Goal: Information Seeking & Learning: Compare options

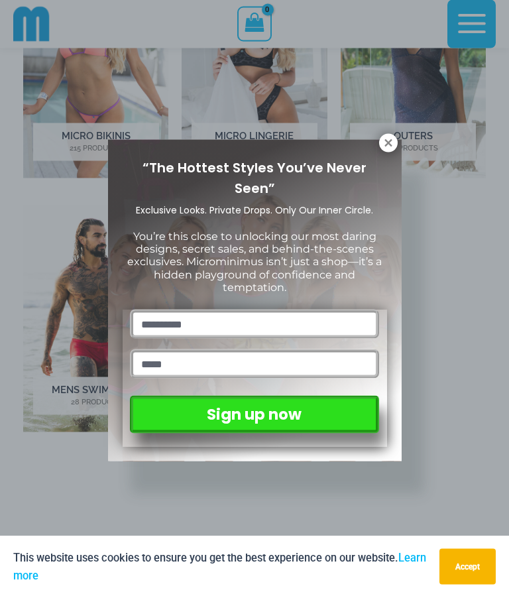
scroll to position [598, 0]
click at [389, 142] on icon at bounding box center [388, 142] width 7 height 7
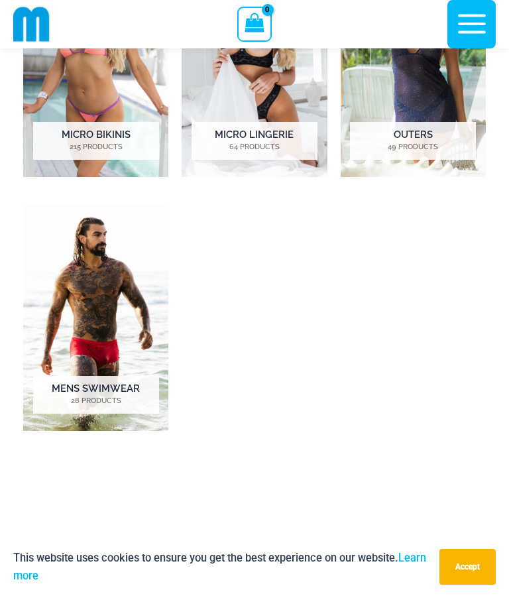
click at [126, 324] on img "Visit product category Mens Swimwear" at bounding box center [95, 317] width 145 height 227
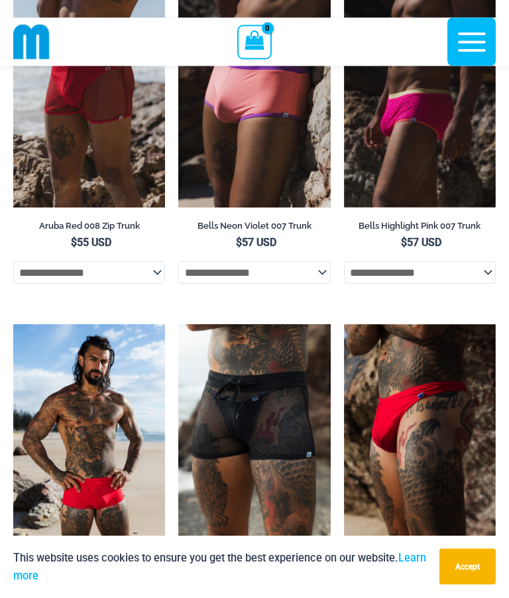
scroll to position [655, 0]
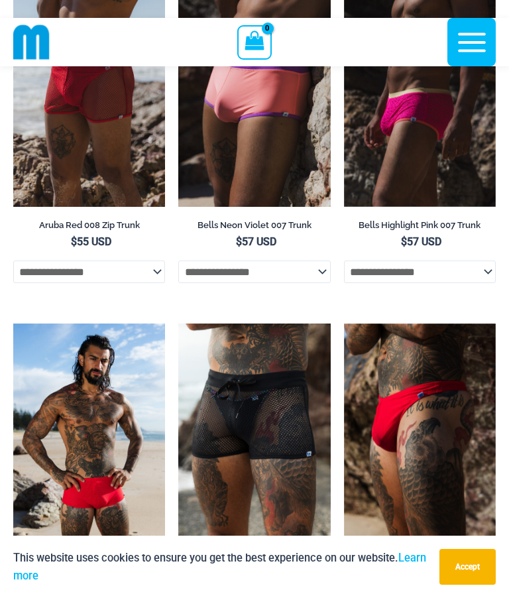
click at [178, 324] on img at bounding box center [178, 324] width 0 height 0
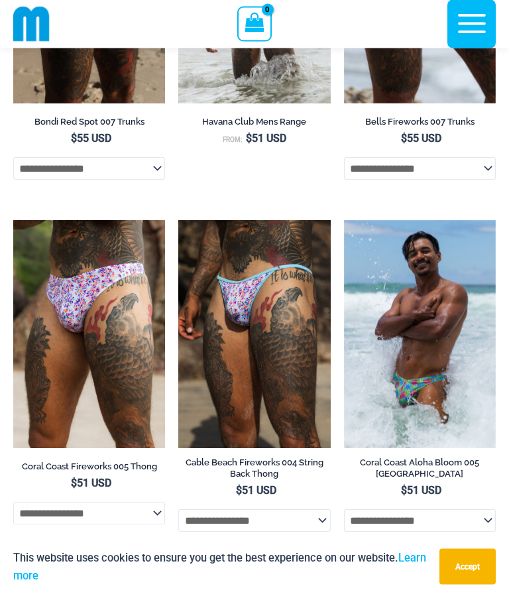
scroll to position [1413, 0]
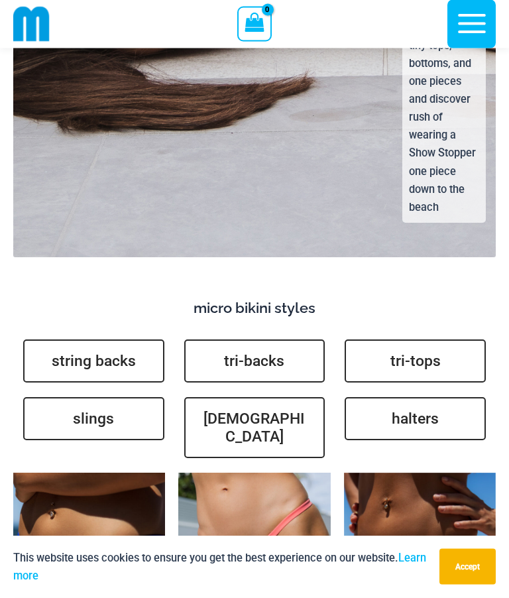
scroll to position [3541, 0]
click at [283, 399] on link "[DEMOGRAPHIC_DATA]" at bounding box center [254, 427] width 141 height 61
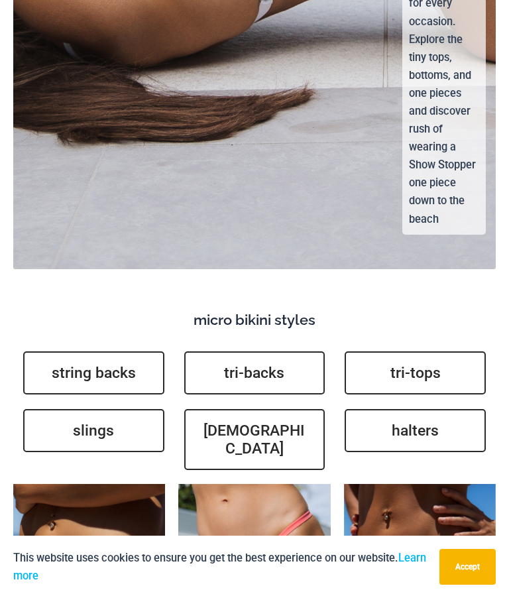
scroll to position [3590, 0]
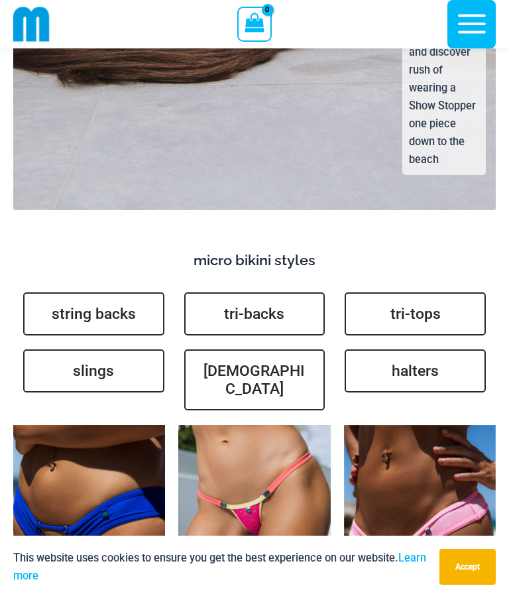
click at [138, 305] on link "string backs" at bounding box center [93, 313] width 141 height 43
click at [141, 350] on link "slings" at bounding box center [93, 371] width 141 height 43
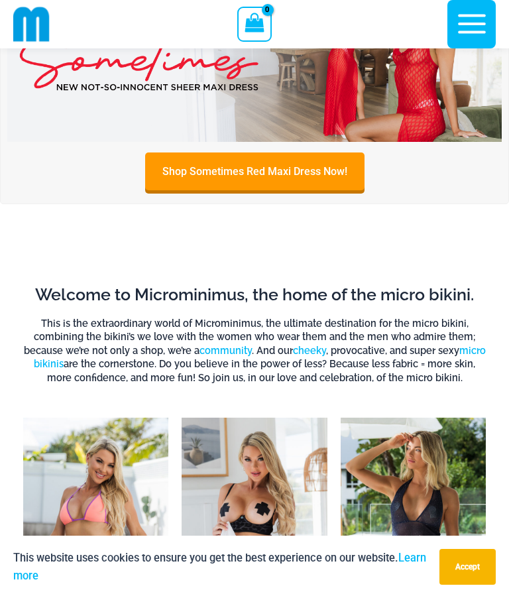
scroll to position [0, 0]
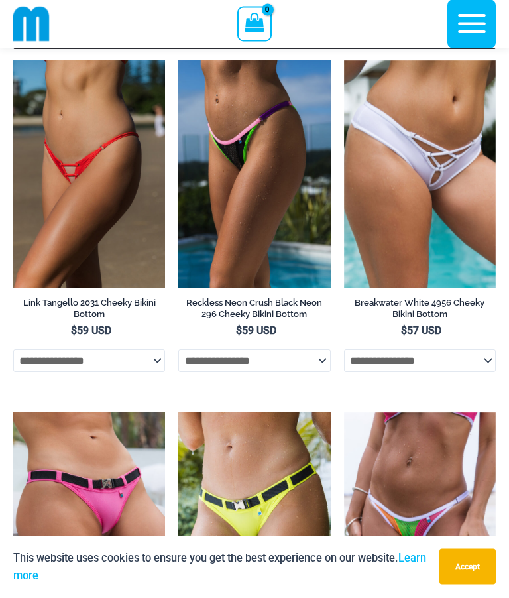
scroll to position [80, 0]
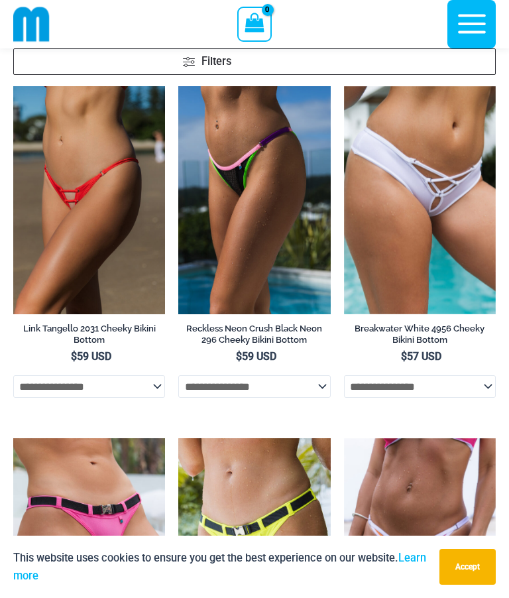
click at [13, 86] on img at bounding box center [13, 86] width 0 height 0
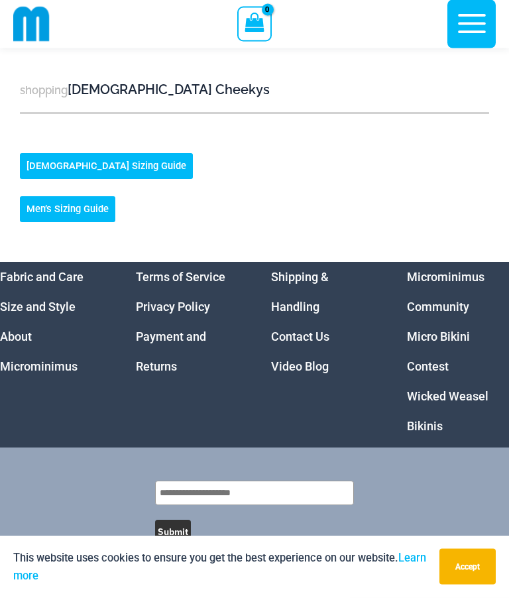
scroll to position [1832, 0]
click at [474, 342] on li "Micro Bikini Contest" at bounding box center [458, 352] width 103 height 60
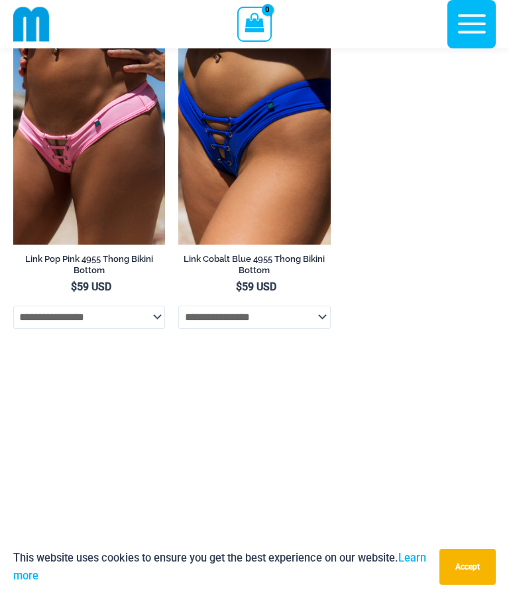
scroll to position [1187, 0]
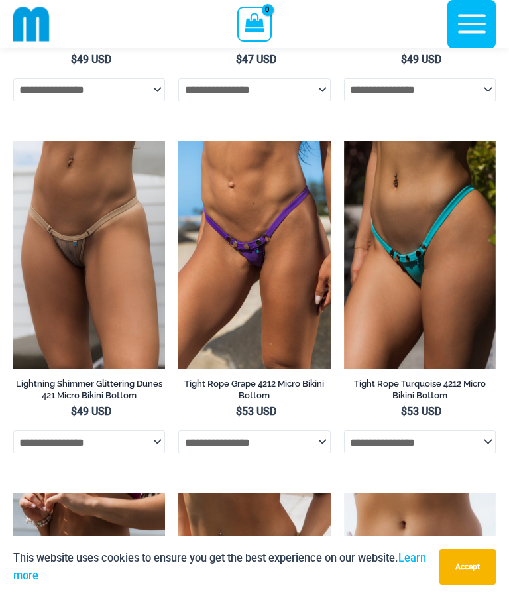
scroll to position [1326, 0]
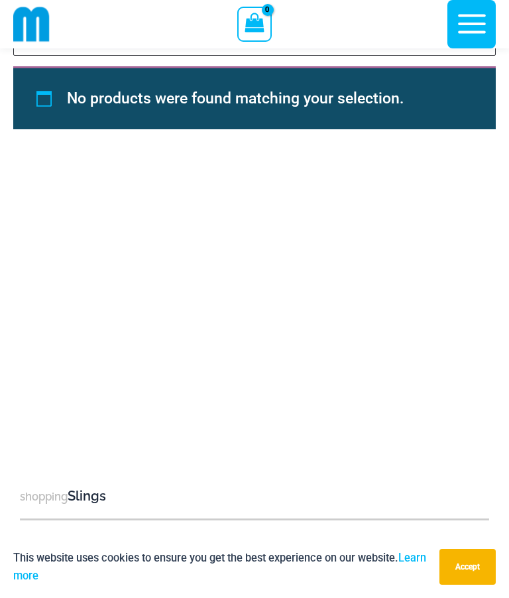
scroll to position [820, 0]
